Goal: Information Seeking & Learning: Learn about a topic

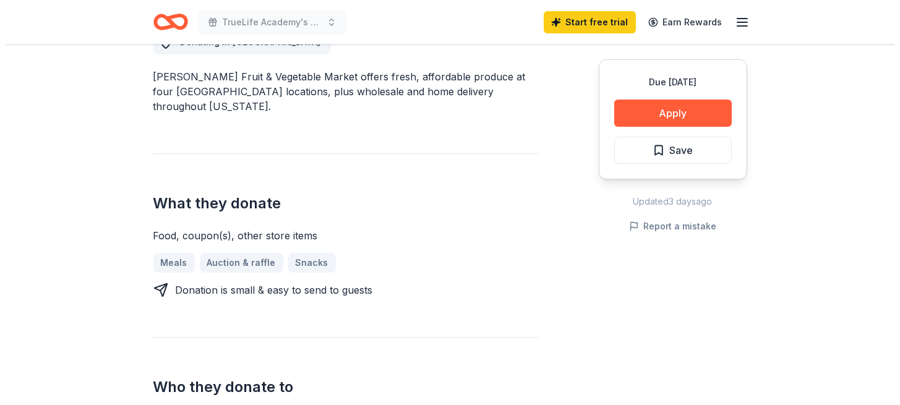
scroll to position [375, 0]
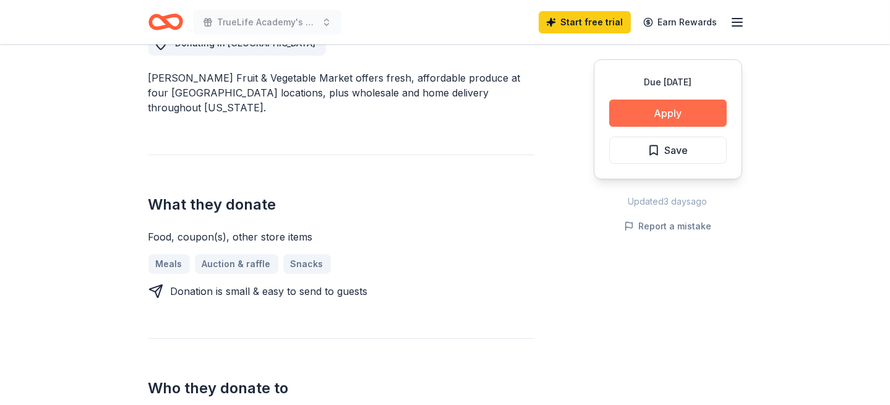
click at [643, 118] on button "Apply" at bounding box center [669, 113] width 118 height 27
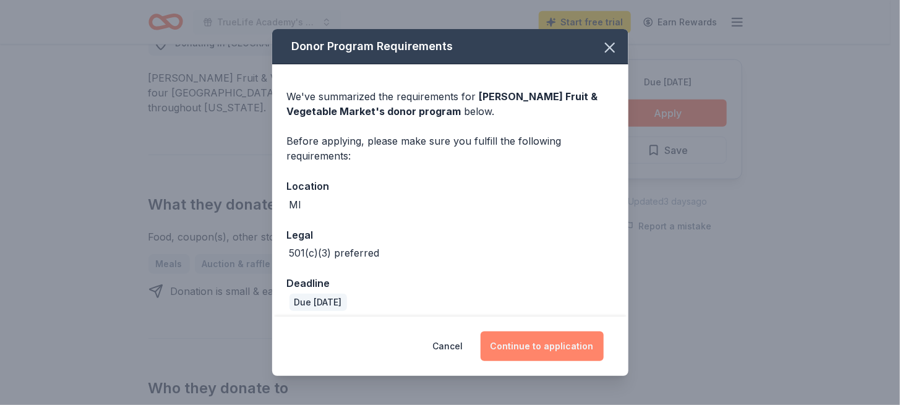
click at [522, 343] on button "Continue to application" at bounding box center [542, 347] width 123 height 30
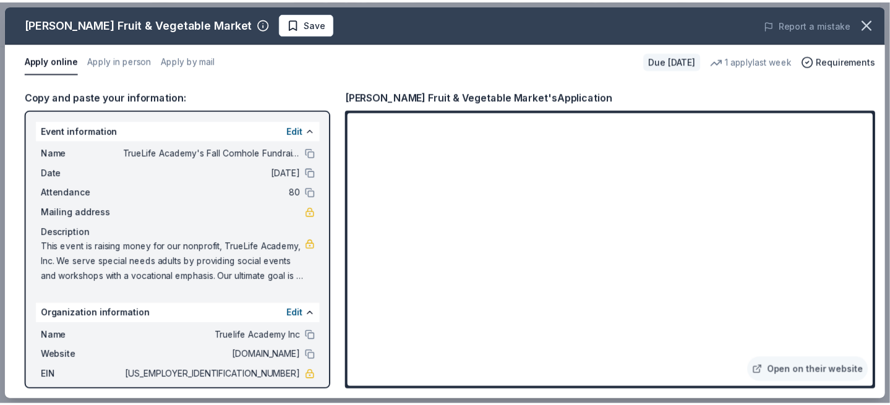
scroll to position [72, 0]
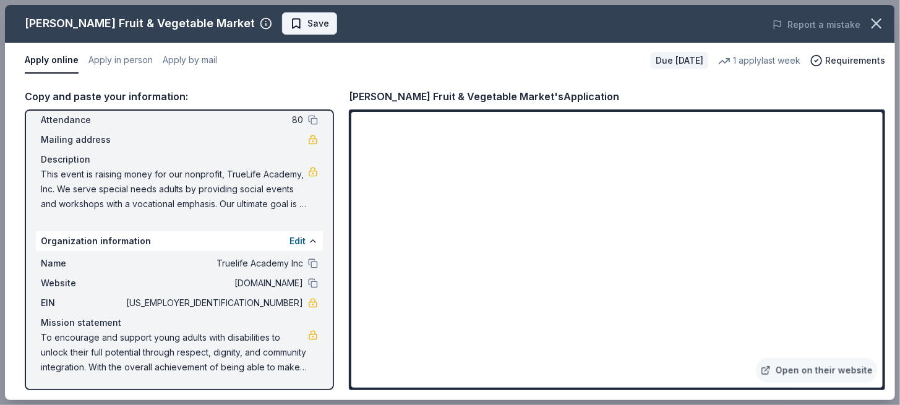
click at [290, 22] on span "Save" at bounding box center [309, 23] width 39 height 15
click at [877, 22] on icon "button" at bounding box center [877, 23] width 9 height 9
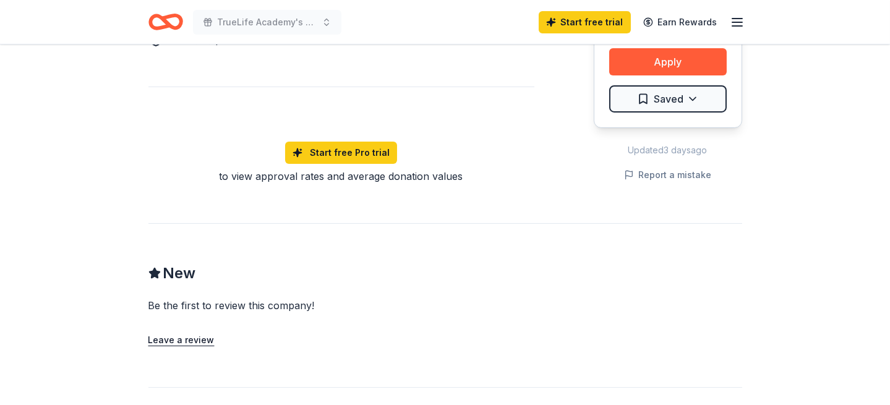
click at [379, 223] on div "New Be the first to review this company! Leave a review" at bounding box center [446, 285] width 594 height 124
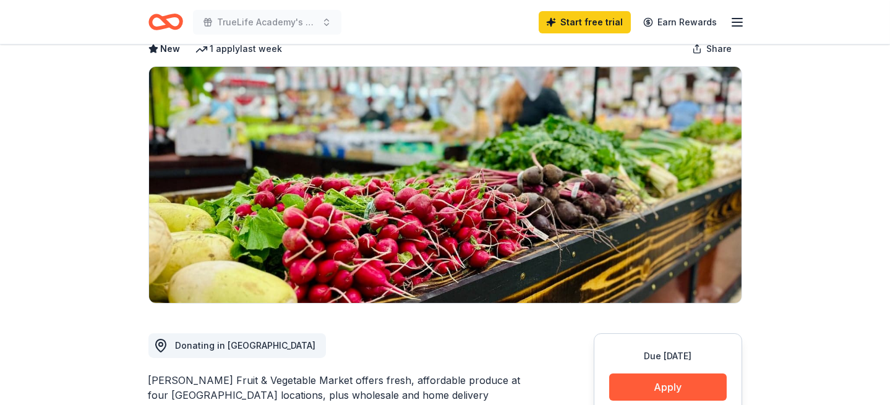
scroll to position [0, 0]
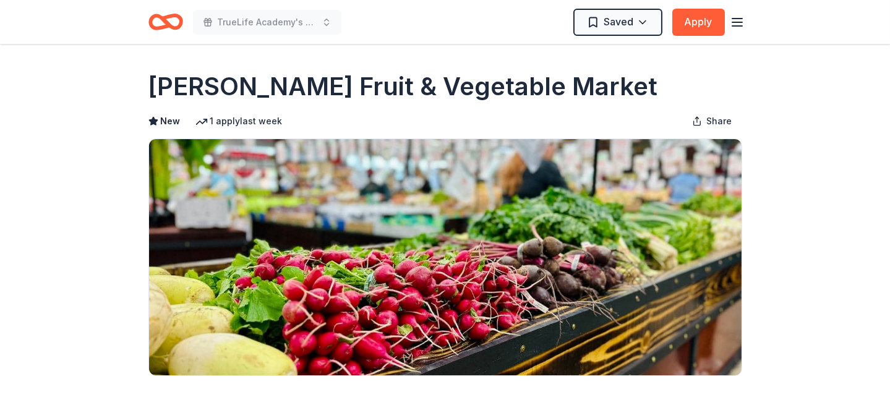
click at [732, 26] on icon "button" at bounding box center [737, 22] width 15 height 15
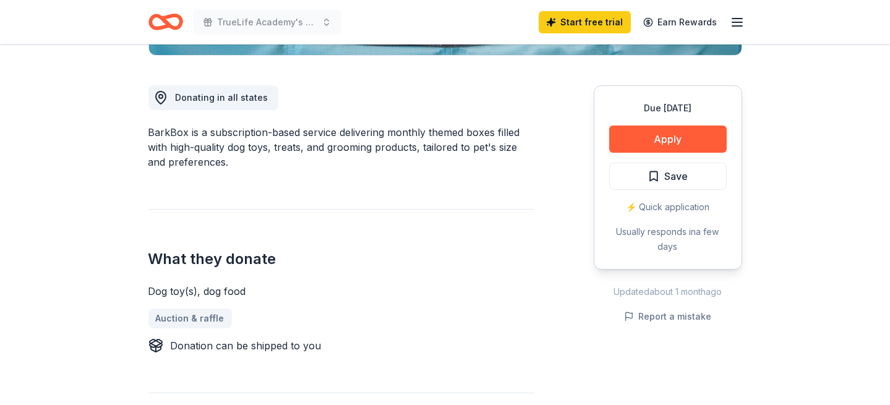
scroll to position [316, 0]
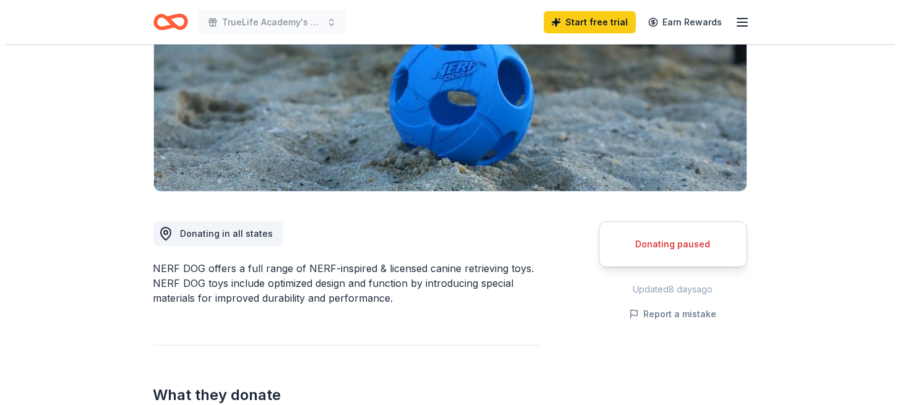
scroll to position [185, 0]
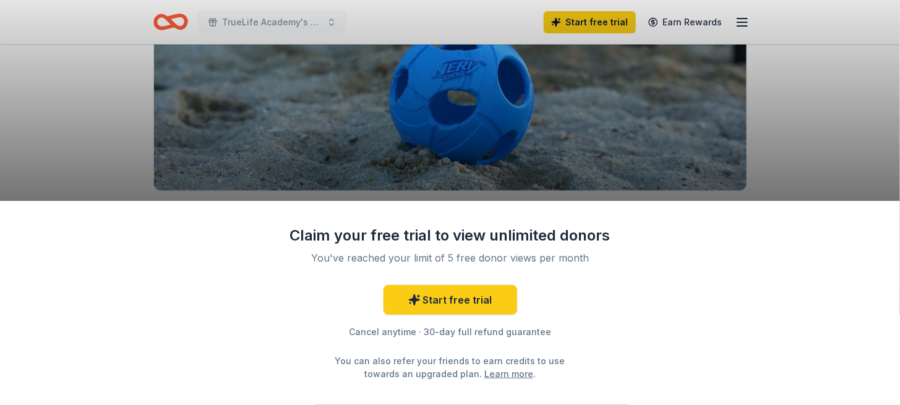
click at [784, 108] on div "Claim your free trial to view unlimited donors You've reached your limit of 5 f…" at bounding box center [450, 202] width 900 height 405
click at [418, 147] on div "Claim your free trial to view unlimited donors You've reached your limit of 5 f…" at bounding box center [450, 202] width 900 height 405
click at [70, 117] on div "Claim your free trial to view unlimited donors You've reached your limit of 5 f…" at bounding box center [450, 202] width 900 height 405
